Goal: Information Seeking & Learning: Learn about a topic

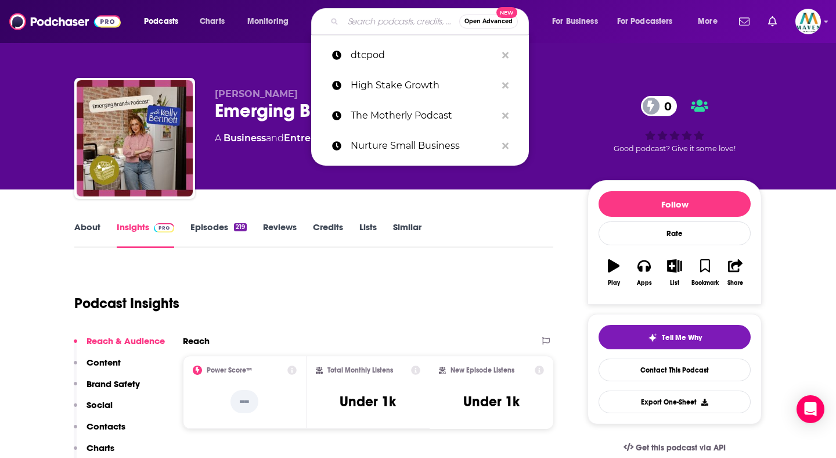
click at [394, 28] on input "Search podcasts, credits, & more..." at bounding box center [401, 21] width 116 height 19
paste input "The Brand Study"
type input "The Brand Study"
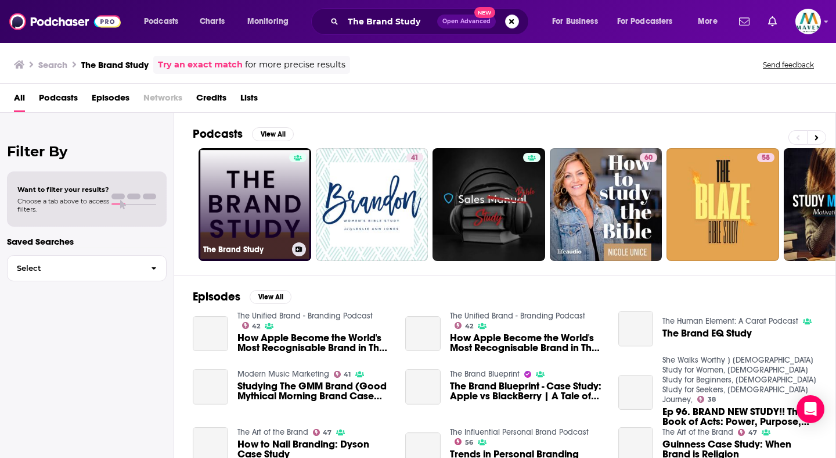
click at [251, 168] on link "The Brand Study" at bounding box center [255, 204] width 113 height 113
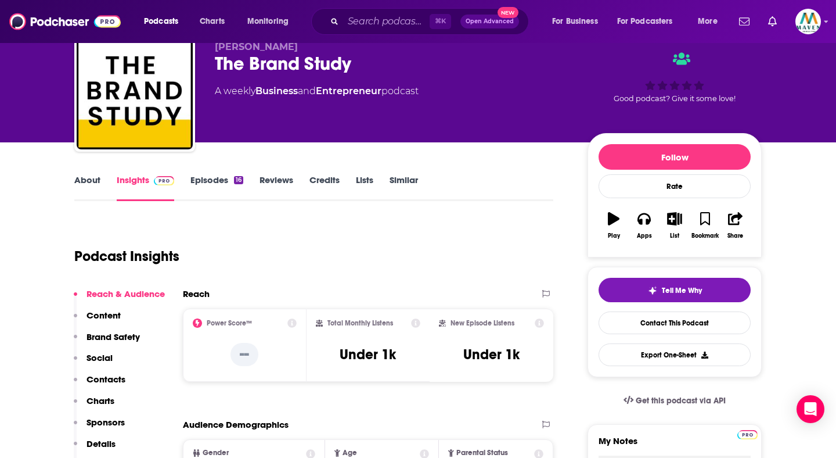
scroll to position [78, 0]
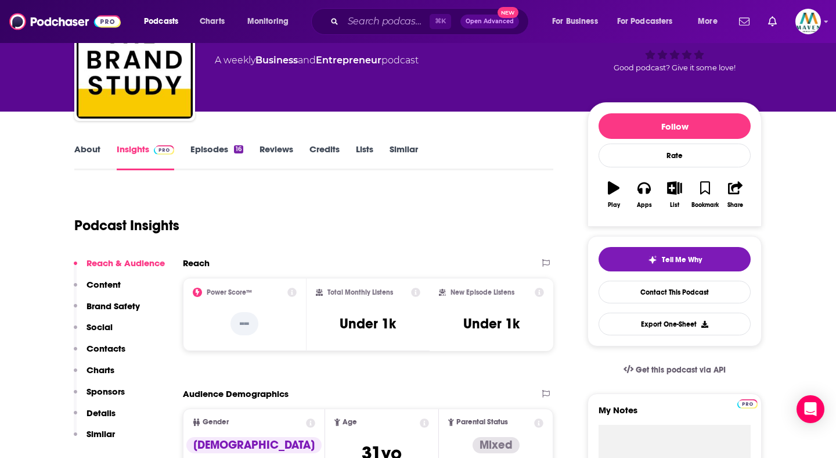
click at [210, 147] on link "Episodes 16" at bounding box center [216, 156] width 53 height 27
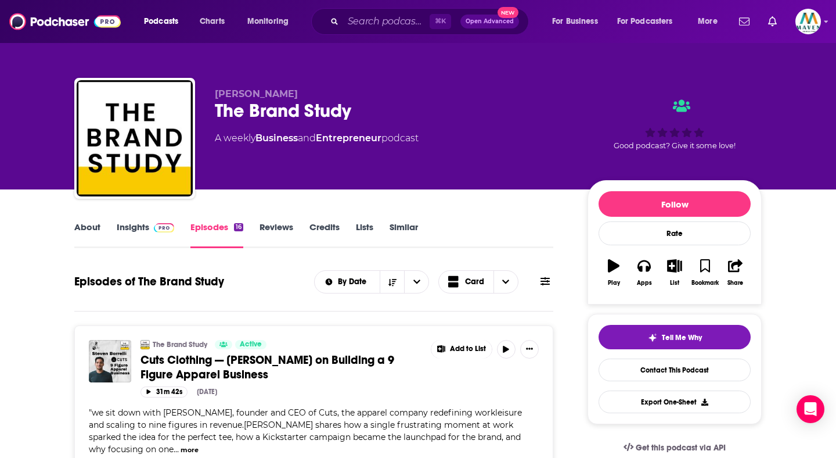
click at [149, 231] on span at bounding box center [161, 226] width 25 height 11
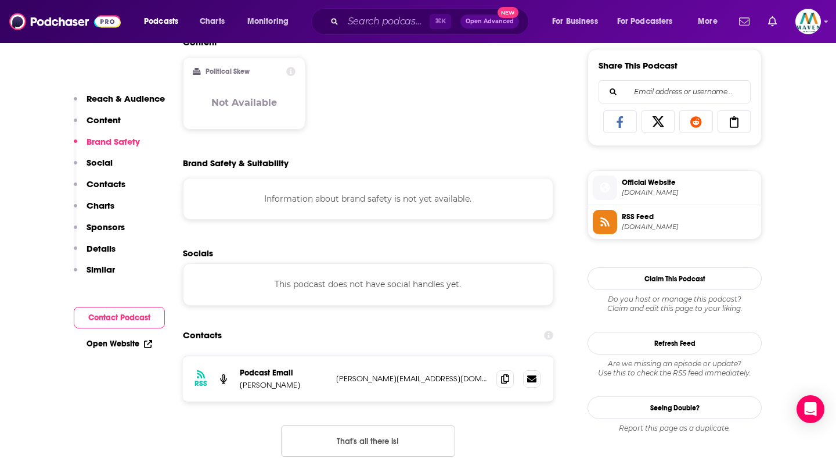
scroll to position [705, 0]
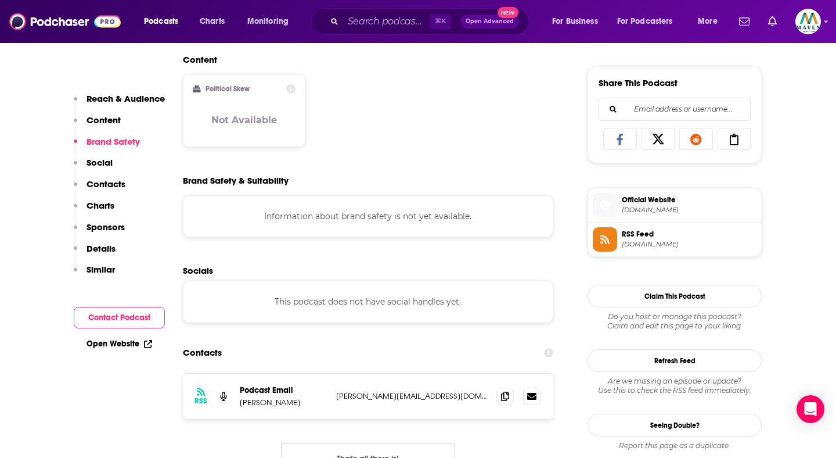
click at [129, 343] on link "Open Website" at bounding box center [120, 344] width 66 height 10
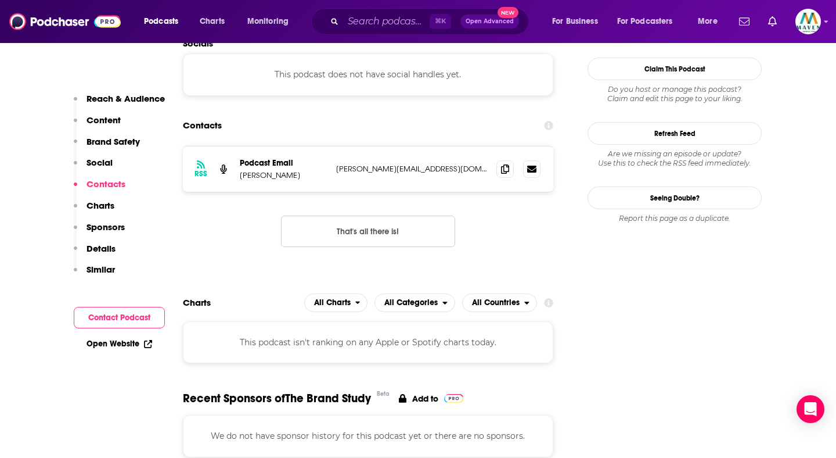
scroll to position [0, 0]
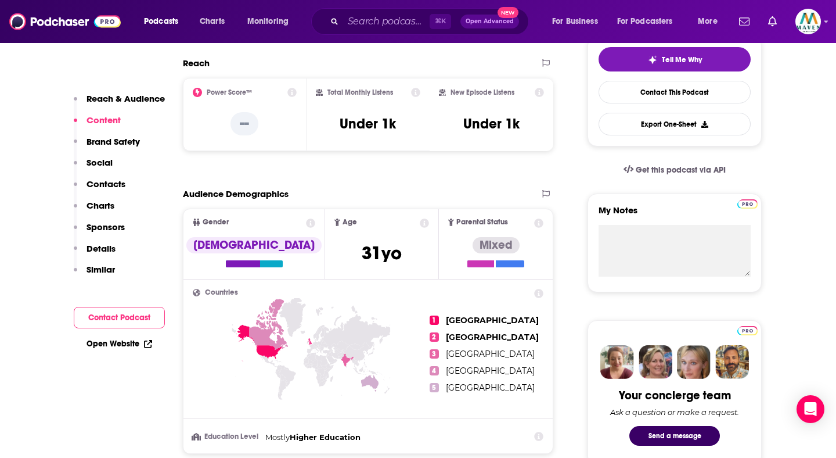
click at [106, 268] on p "Similar" at bounding box center [101, 269] width 28 height 11
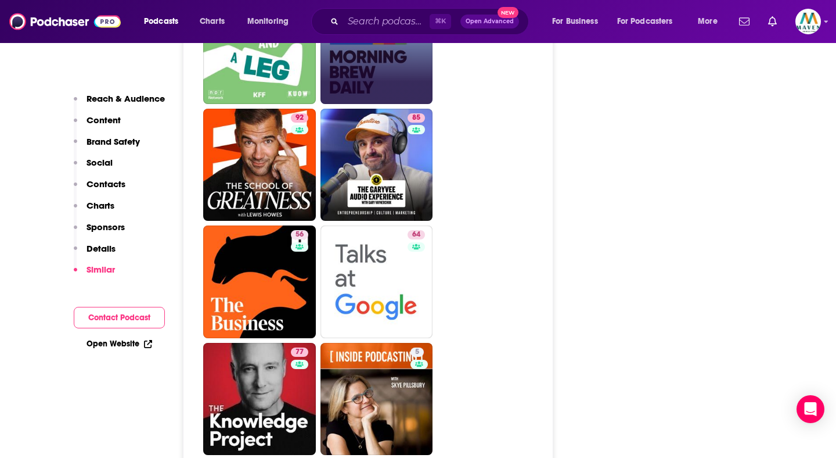
scroll to position [2750, 0]
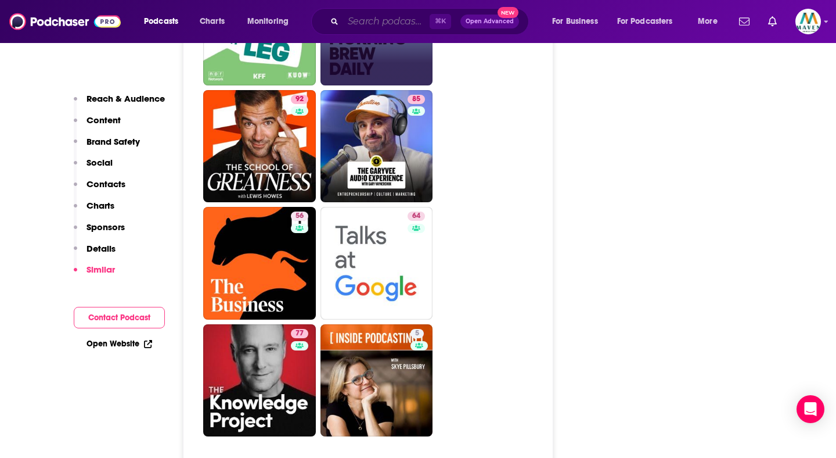
click at [348, 19] on input "Search podcasts, credits, & more..." at bounding box center [386, 21] width 87 height 19
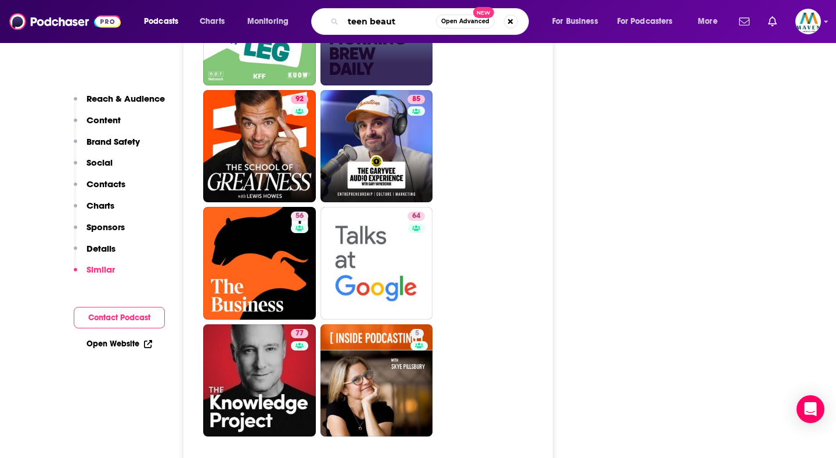
type input "teen beauty"
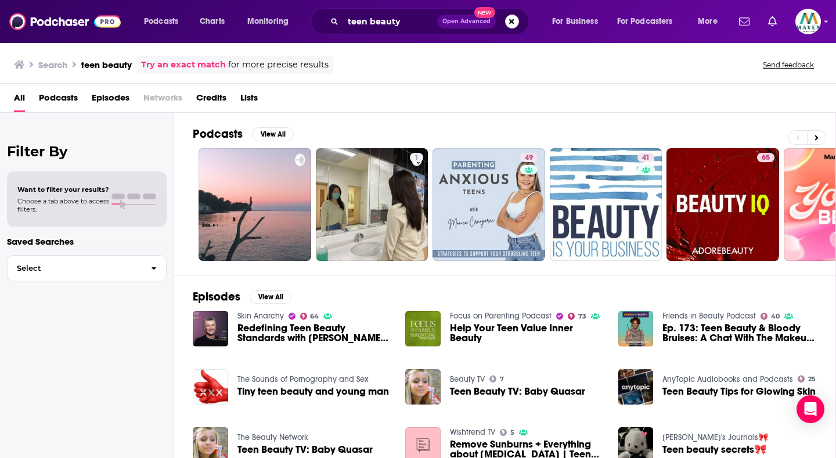
click at [264, 317] on link "Skin Anarchy" at bounding box center [261, 316] width 46 height 10
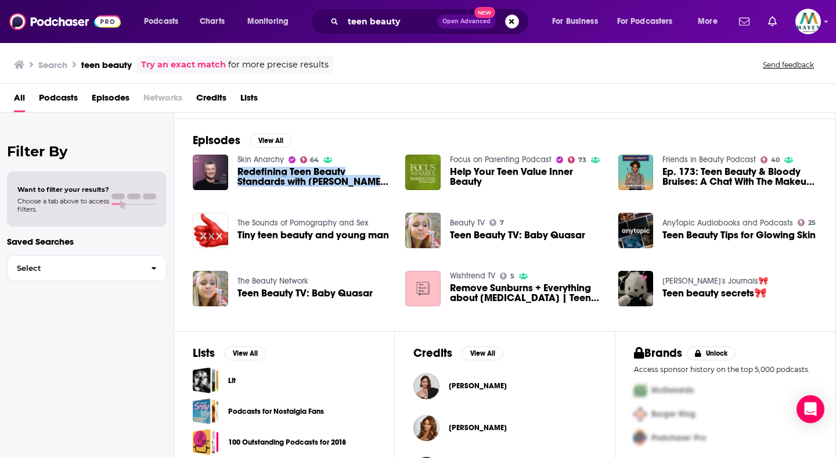
scroll to position [152, 0]
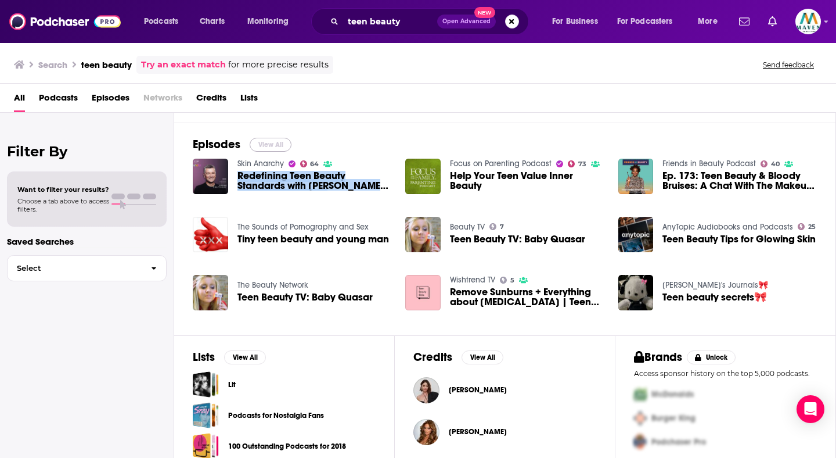
click at [264, 143] on button "View All" at bounding box center [271, 145] width 42 height 14
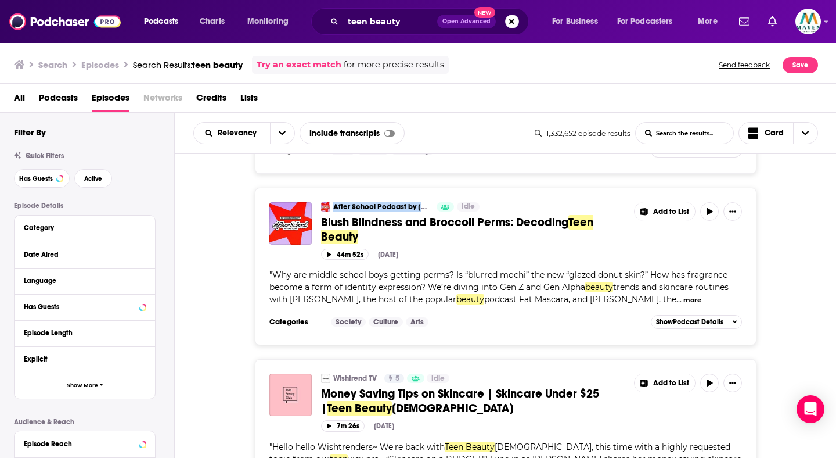
scroll to position [3829, 0]
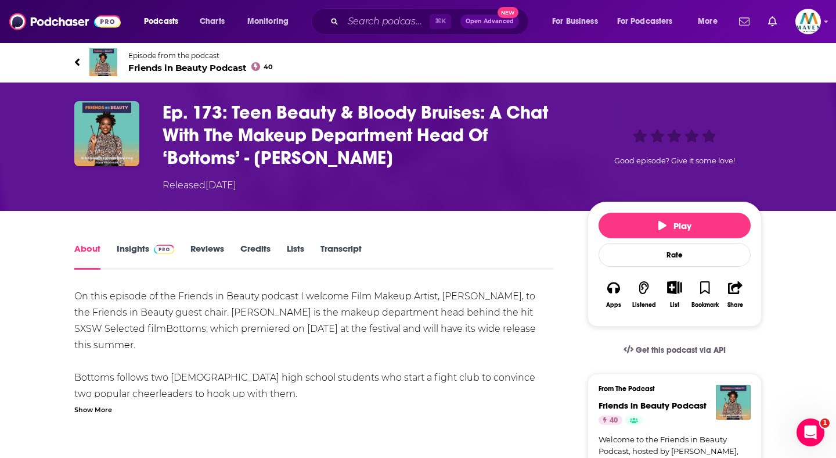
click at [185, 68] on span "Friends in Beauty Podcast 40" at bounding box center [200, 67] width 145 height 11
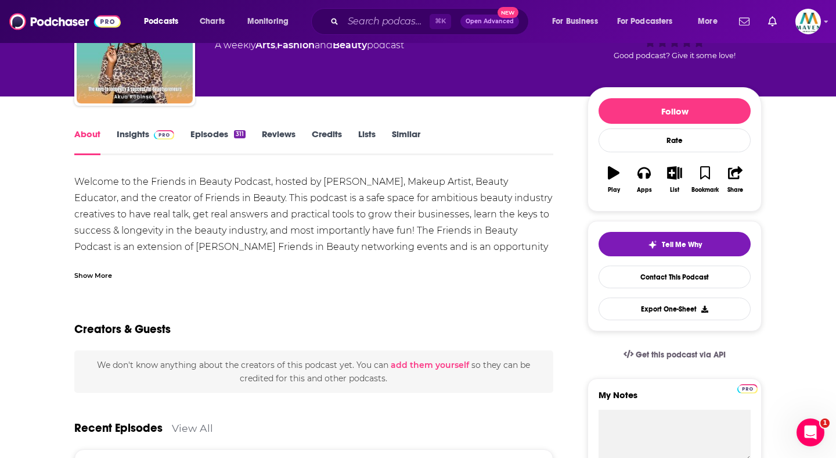
scroll to position [95, 0]
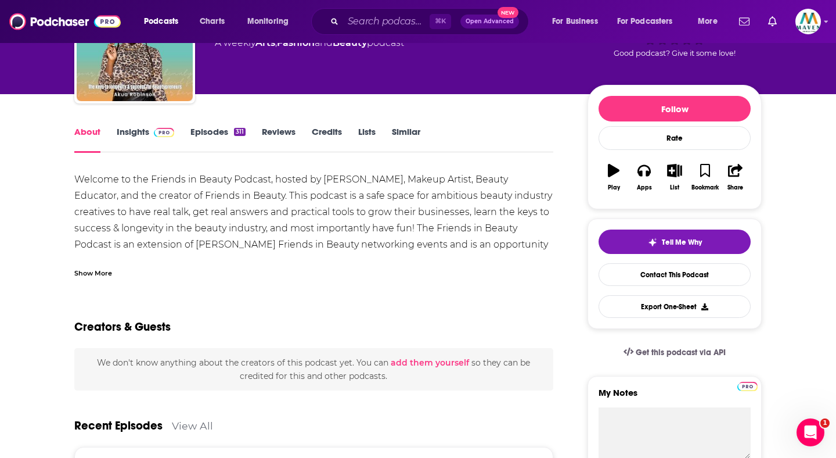
click at [210, 130] on link "Episodes 311" at bounding box center [217, 139] width 55 height 27
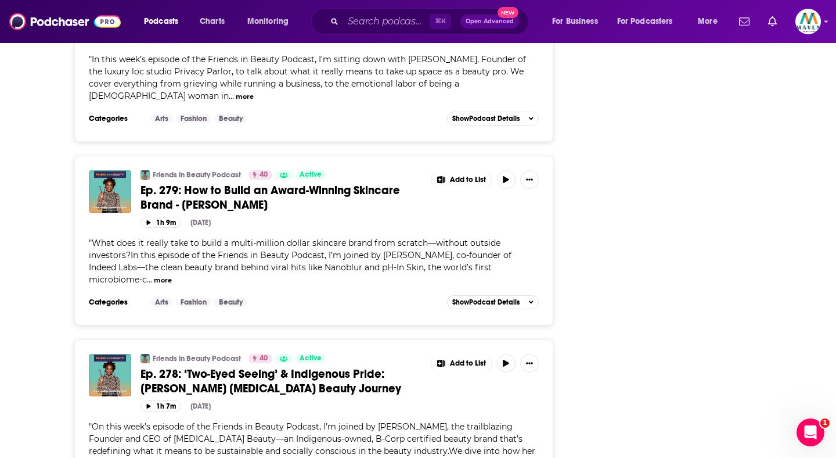
scroll to position [2394, 0]
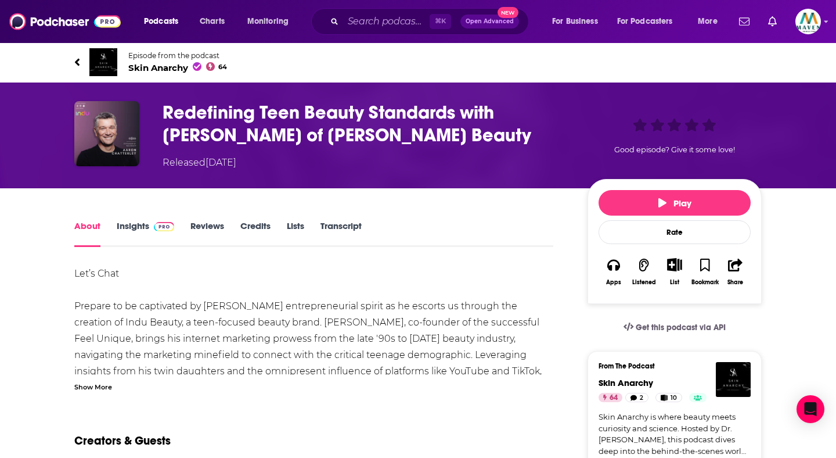
click at [163, 69] on span "Skin Anarchy 64" at bounding box center [177, 67] width 99 height 11
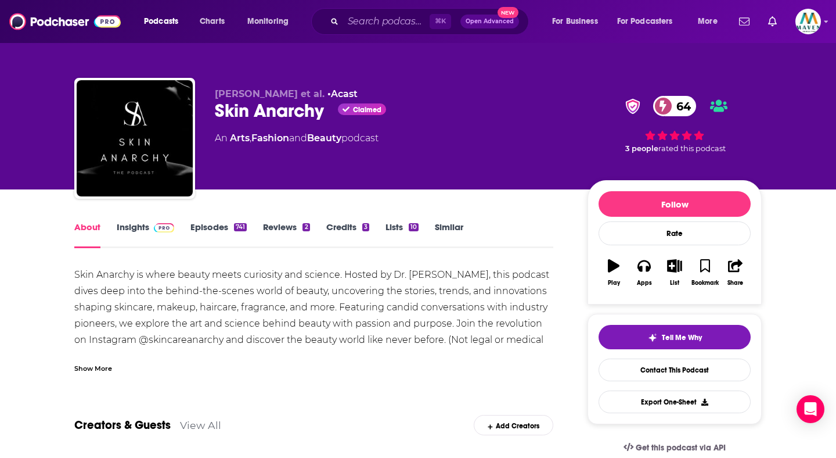
click at [150, 234] on link "Insights" at bounding box center [145, 234] width 57 height 27
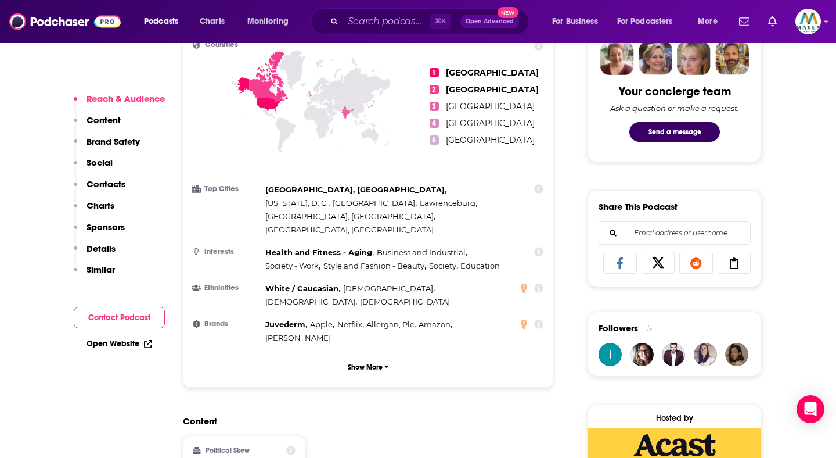
scroll to position [181, 0]
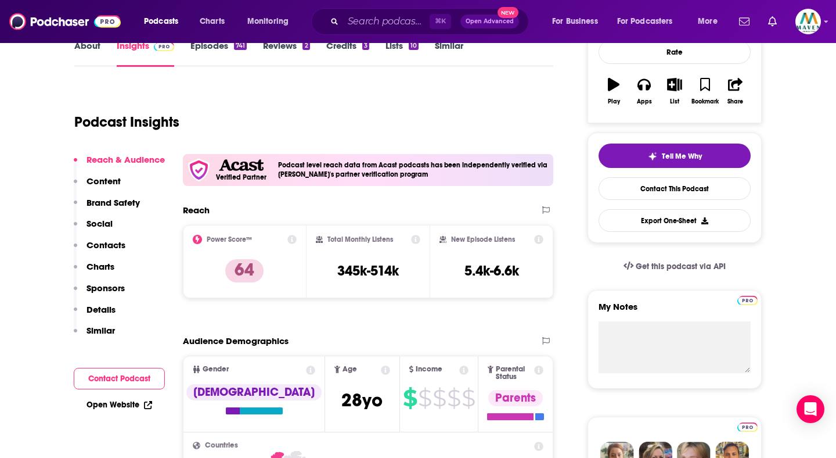
click at [210, 56] on link "Episodes 741" at bounding box center [218, 53] width 56 height 27
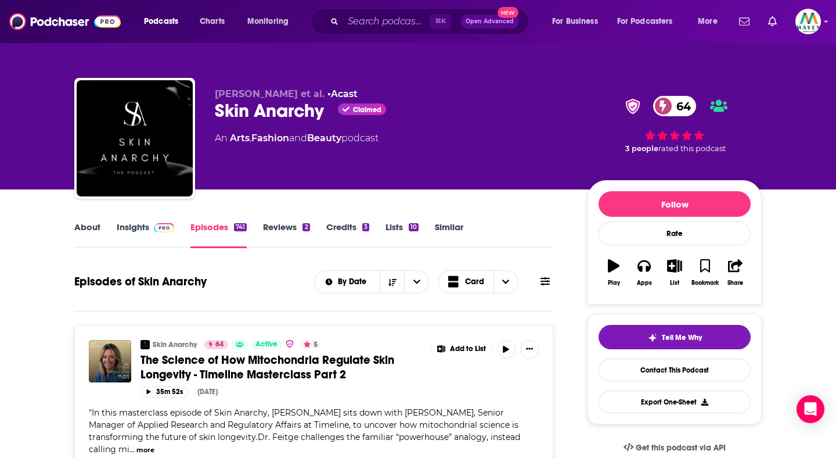
click at [134, 235] on link "Insights" at bounding box center [145, 234] width 57 height 27
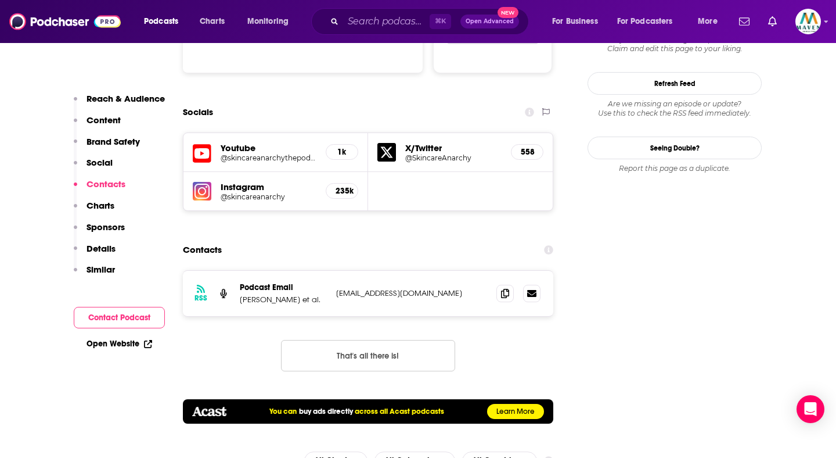
scroll to position [1336, 0]
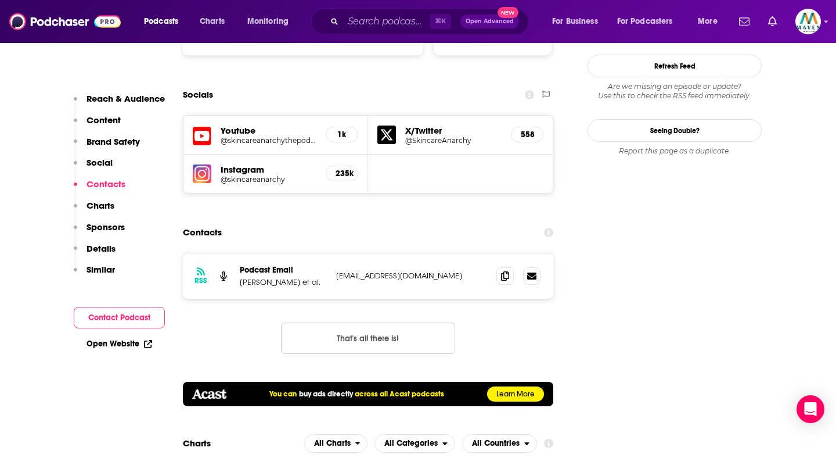
click at [397, 271] on p "skincareanarchy@gmail.com" at bounding box center [411, 276] width 151 height 10
copy div "skincareanarchy@gmail.com skincareanarchy@gmail.com"
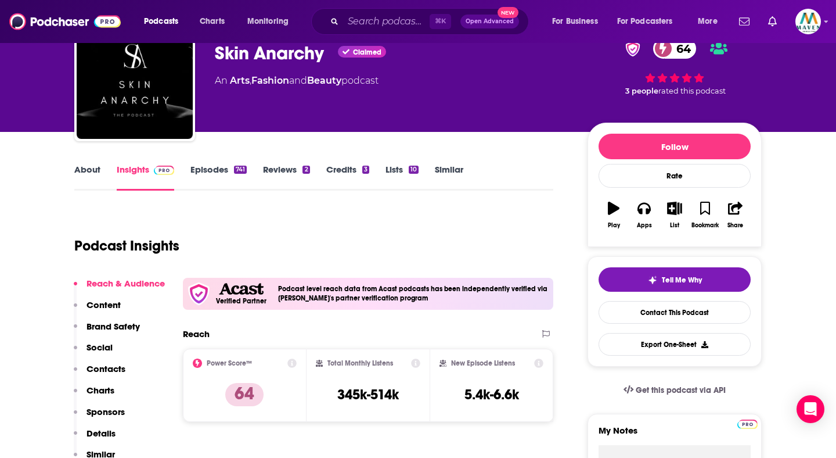
scroll to position [0, 0]
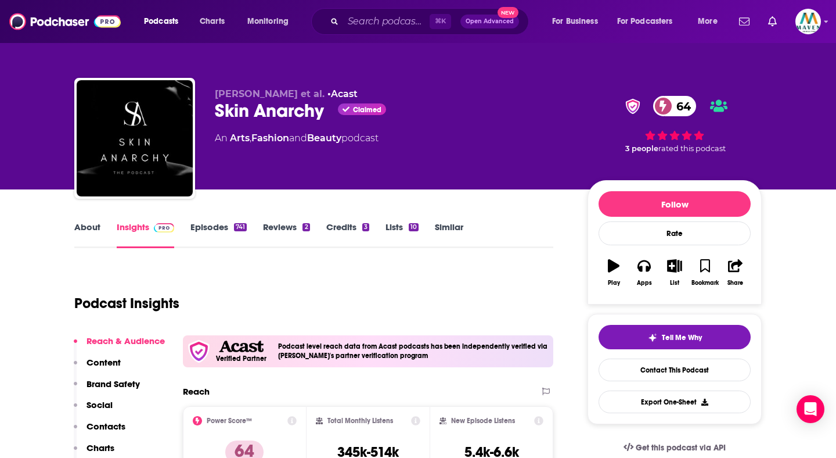
click at [282, 113] on div "Skin Anarchy Claimed 64" at bounding box center [392, 110] width 354 height 23
copy h2 "Anarchy"
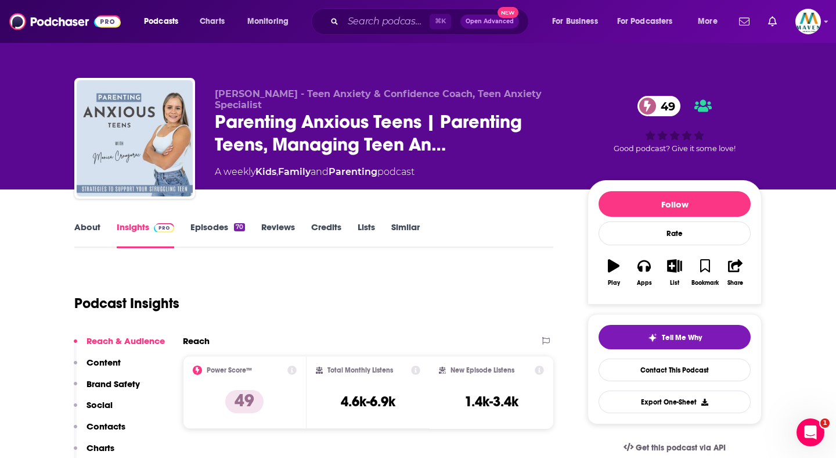
click at [195, 230] on link "Episodes 70" at bounding box center [217, 234] width 55 height 27
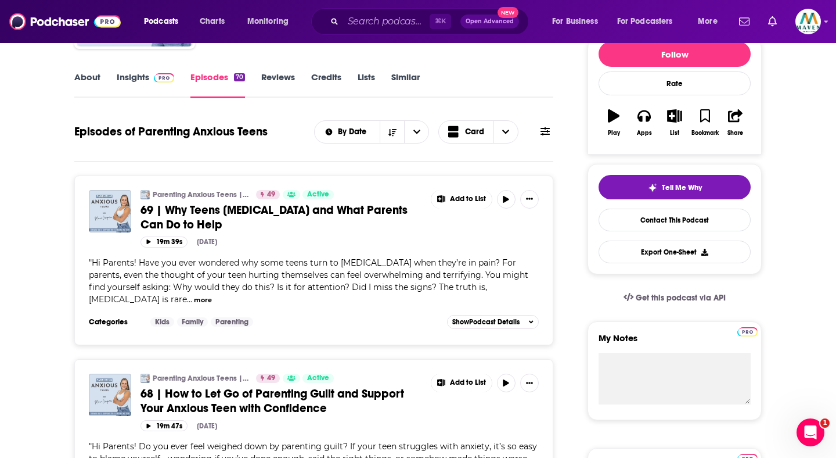
scroll to position [44, 0]
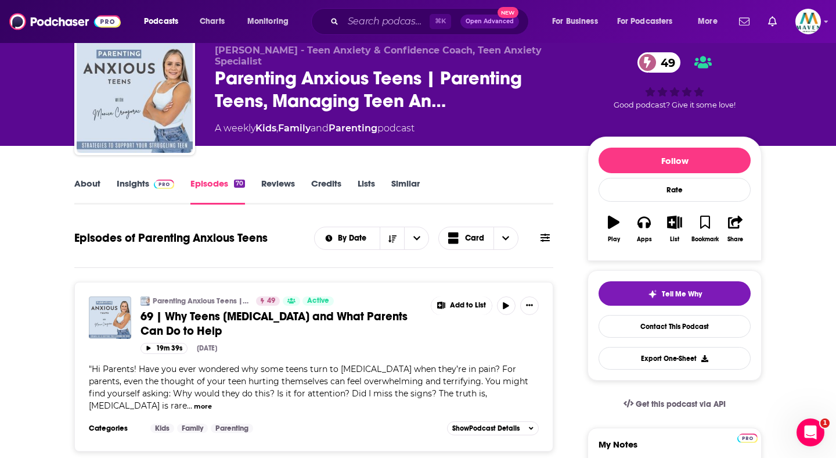
click at [154, 182] on img at bounding box center [164, 183] width 20 height 9
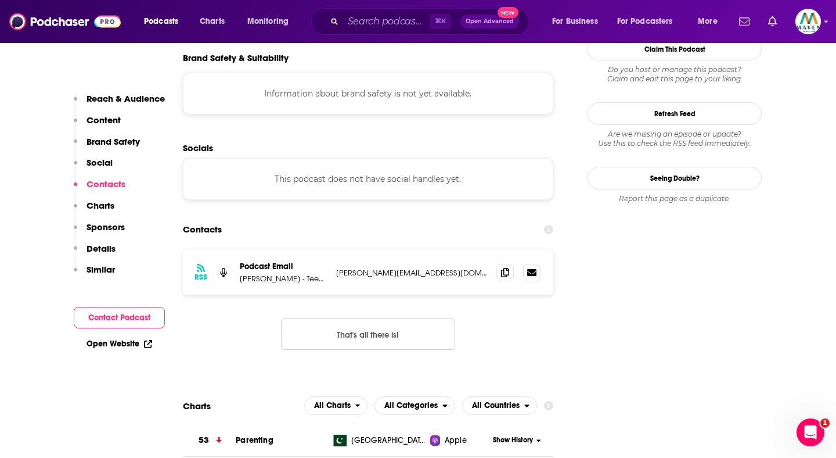
scroll to position [1093, 0]
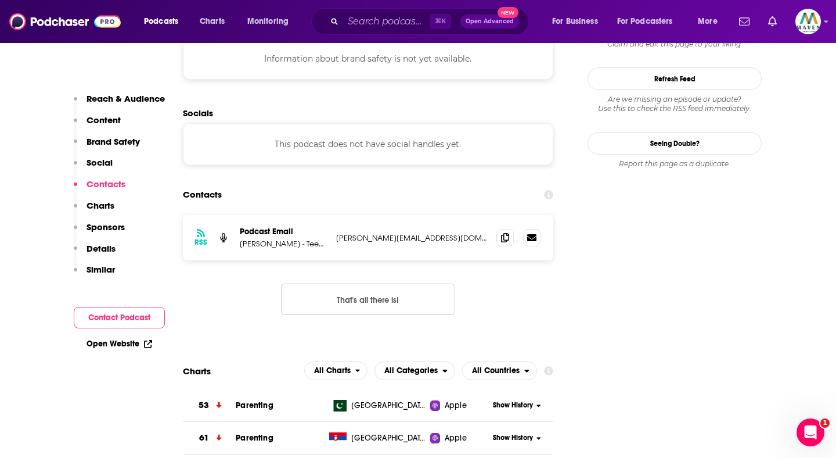
click at [394, 233] on p "monica@consciouscoach.biz" at bounding box center [411, 238] width 151 height 10
copy div "monica@consciouscoach.biz monica@consciouscoach.biz"
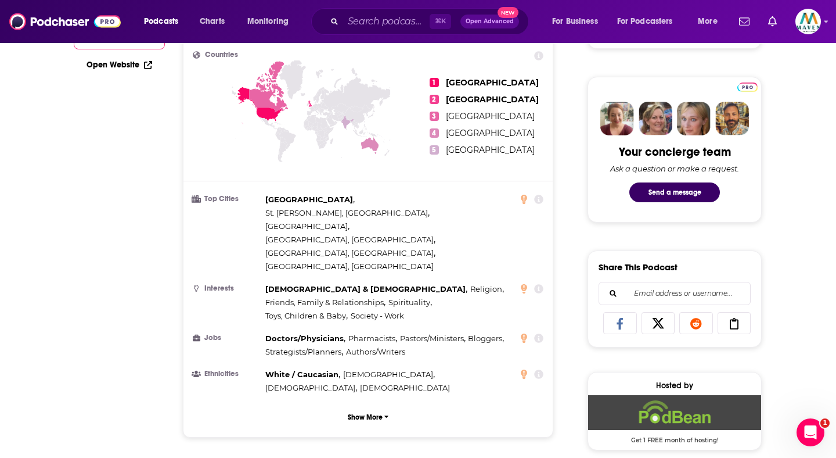
scroll to position [0, 0]
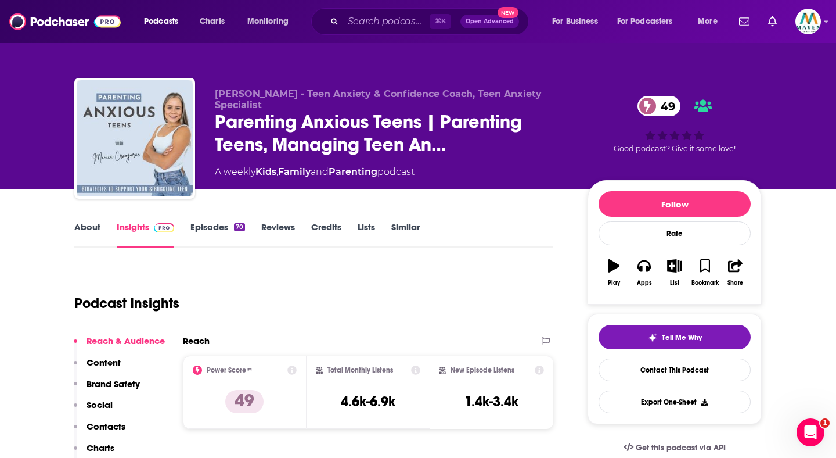
click at [89, 239] on link "About" at bounding box center [87, 234] width 26 height 27
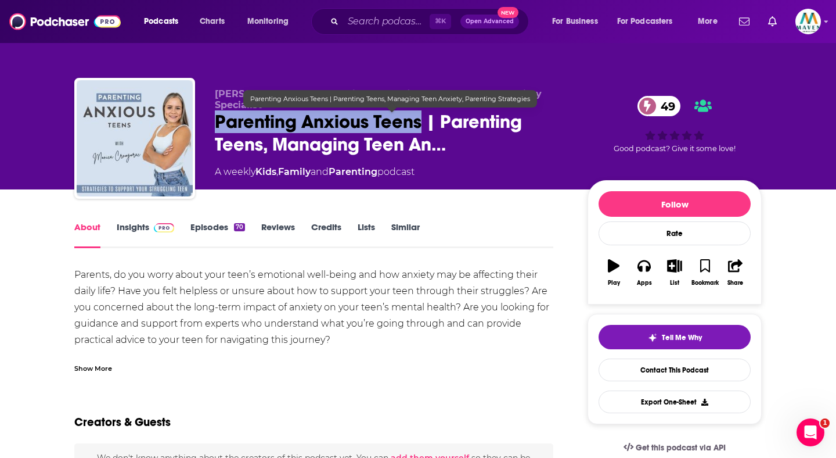
drag, startPoint x: 217, startPoint y: 122, endPoint x: 422, endPoint y: 122, distance: 204.4
click at [422, 121] on span "Parenting Anxious Teens | Parenting Teens, Managing Teen An…" at bounding box center [392, 132] width 354 height 45
copy h1 "Parenting Anxious Teens"
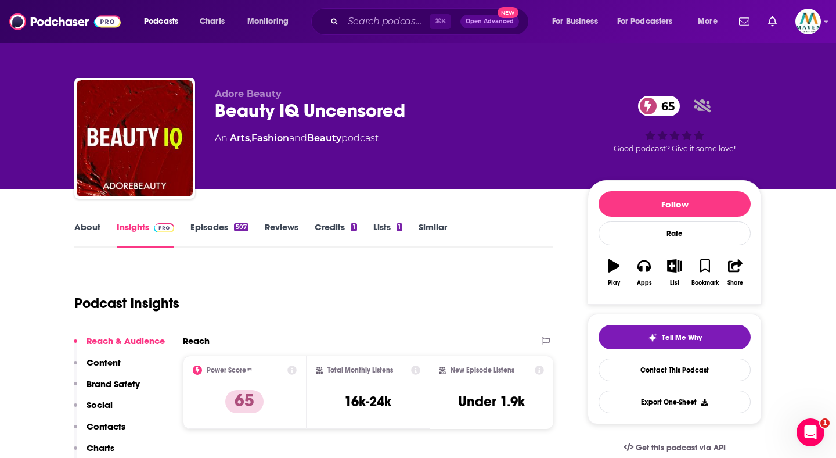
click at [210, 233] on link "Episodes 507" at bounding box center [219, 234] width 58 height 27
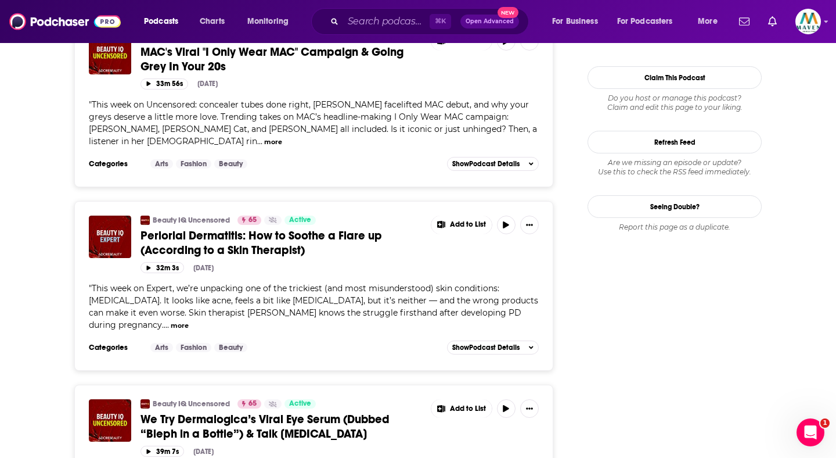
scroll to position [1227, 0]
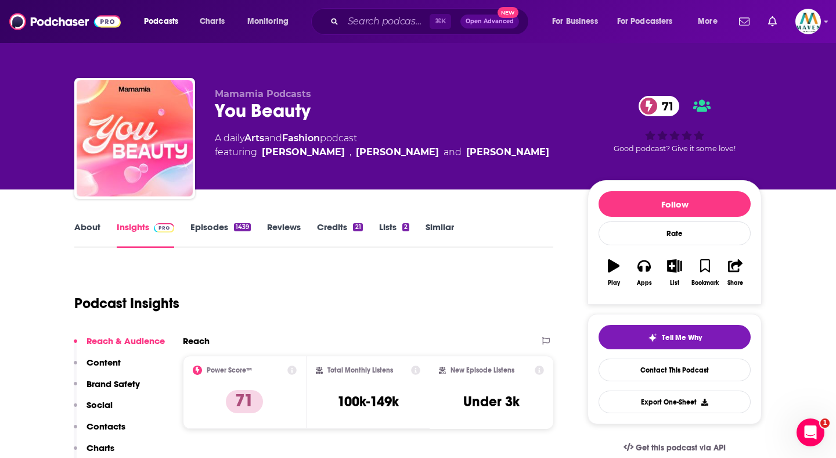
click at [222, 231] on link "Episodes 1439" at bounding box center [220, 234] width 60 height 27
